Goal: Task Accomplishment & Management: Manage account settings

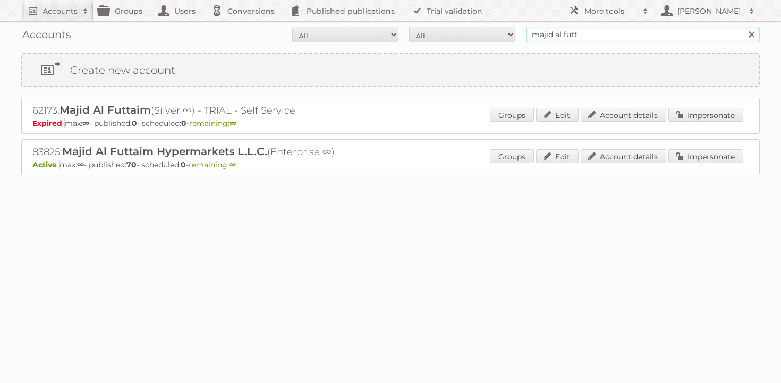
click at [574, 37] on input "majid al futt" at bounding box center [643, 35] width 234 height 16
type input "rusta"
click at [744, 27] on input "Search" at bounding box center [752, 35] width 16 height 16
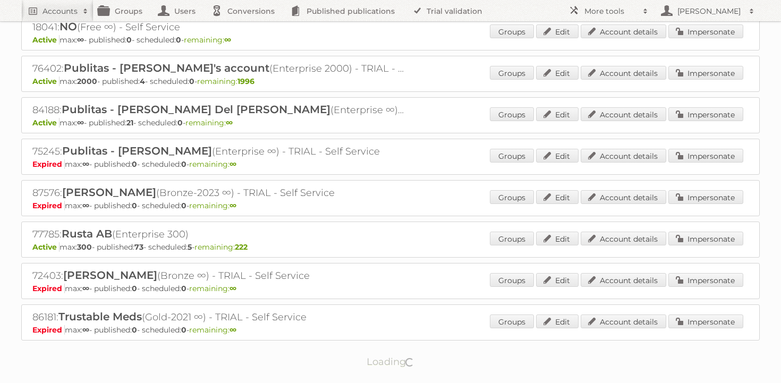
scroll to position [88, 0]
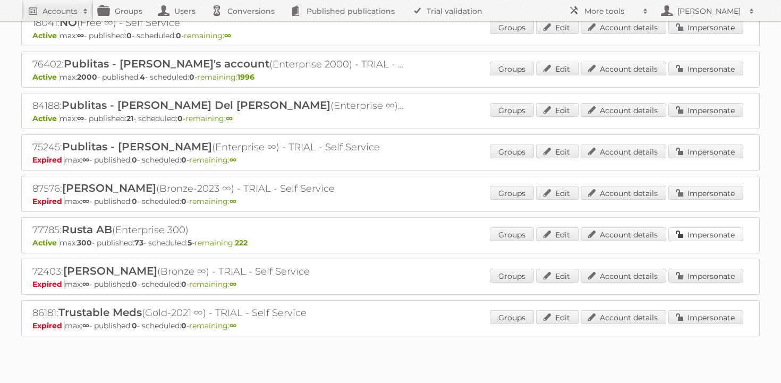
click at [703, 232] on link "Impersonate" at bounding box center [706, 235] width 75 height 14
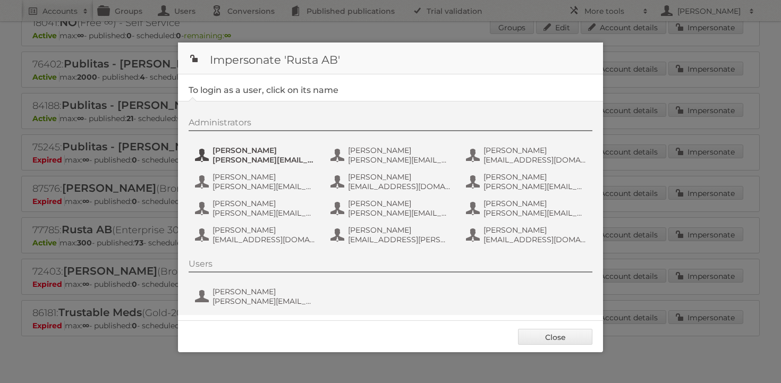
click at [245, 151] on span "Alexander Stenvall" at bounding box center [264, 151] width 103 height 10
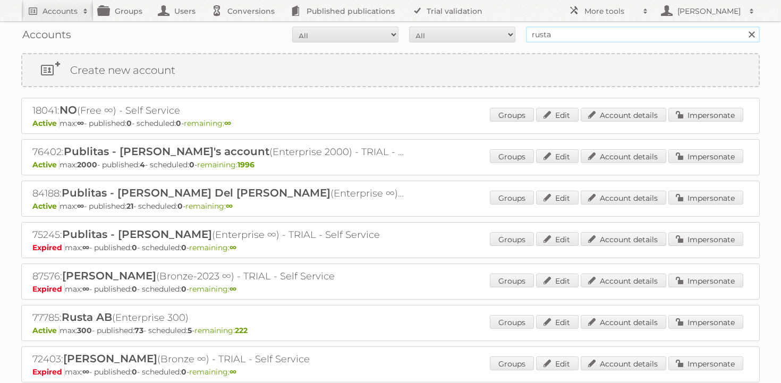
click at [582, 40] on input "rusta" at bounding box center [643, 35] width 234 height 16
type input "gratis"
click at [744, 27] on input "Search" at bounding box center [752, 35] width 16 height 16
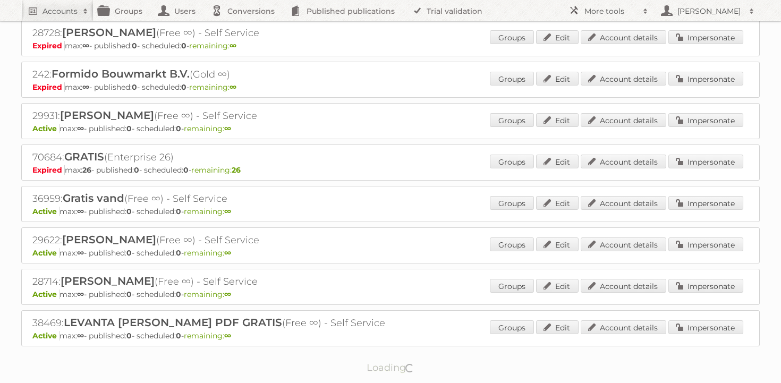
scroll to position [781, 0]
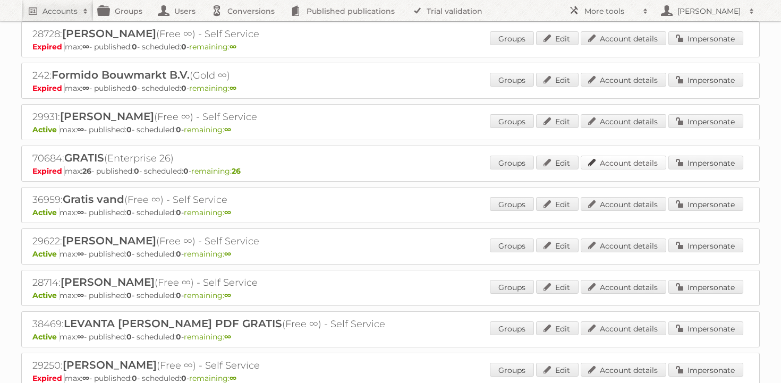
click at [626, 156] on link "Account details" at bounding box center [624, 163] width 86 height 14
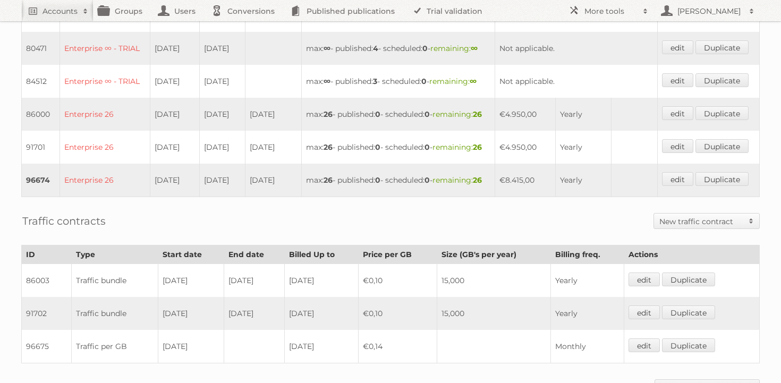
scroll to position [416, 0]
